Goal: Navigation & Orientation: Find specific page/section

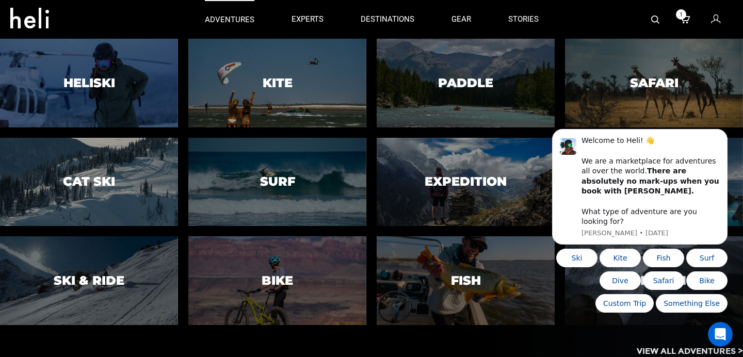
click at [240, 19] on p "adventures" at bounding box center [230, 19] width 50 height 11
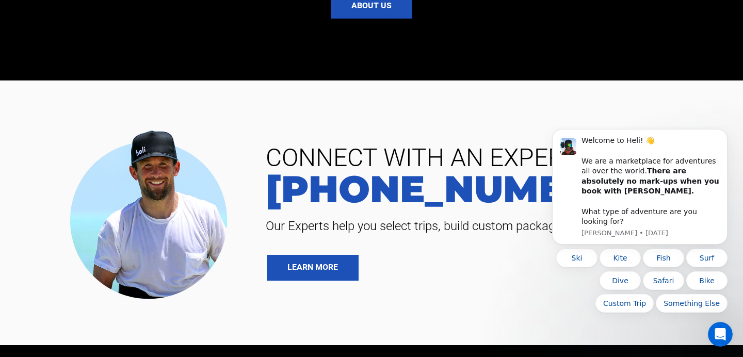
scroll to position [2230, 0]
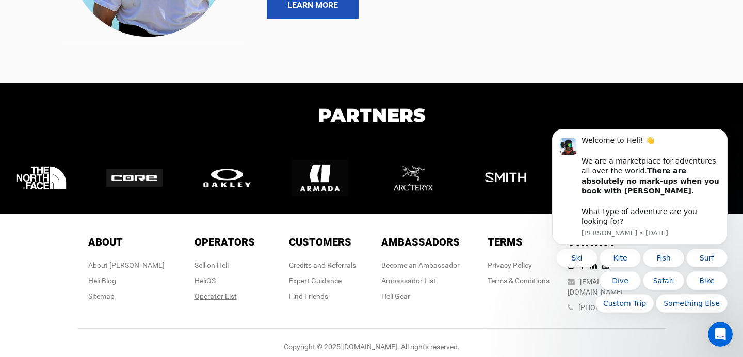
click at [205, 291] on div "Operator List" at bounding box center [224, 296] width 60 height 10
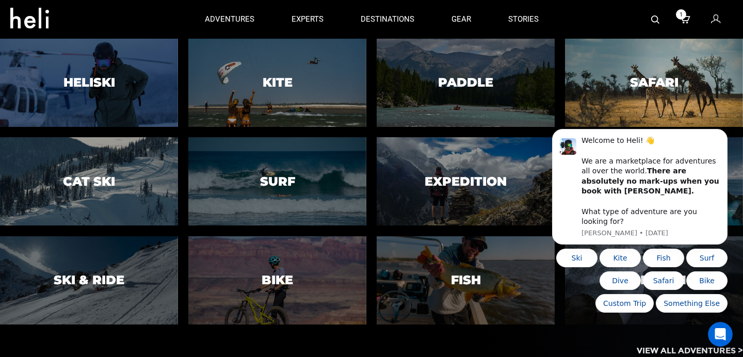
click at [665, 79] on h3 "Safari" at bounding box center [654, 82] width 48 height 13
